Goal: Transaction & Acquisition: Book appointment/travel/reservation

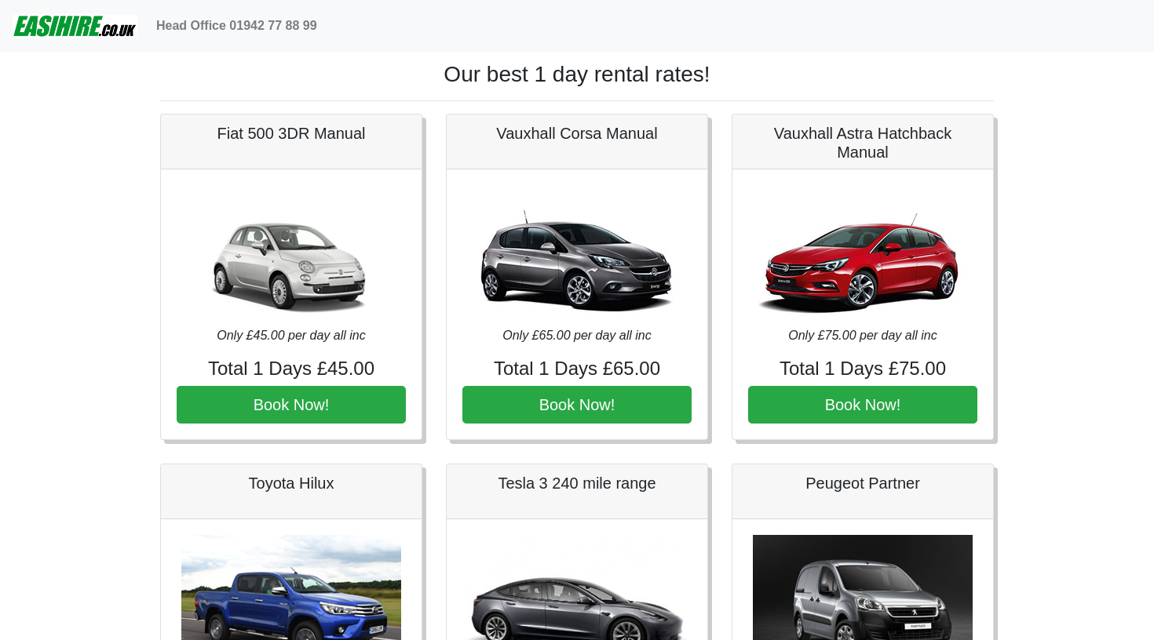
click at [82, 23] on img at bounding box center [75, 25] width 125 height 31
click at [60, 28] on img at bounding box center [75, 25] width 125 height 31
